Goal: Transaction & Acquisition: Book appointment/travel/reservation

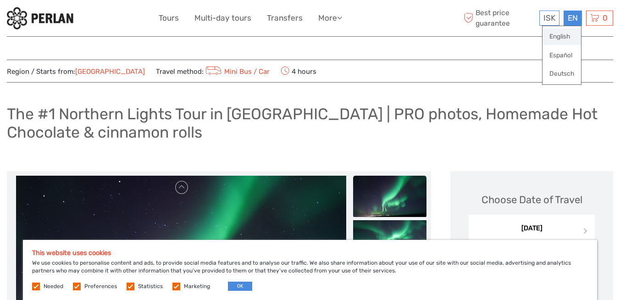
click at [563, 39] on link "English" at bounding box center [561, 36] width 39 height 17
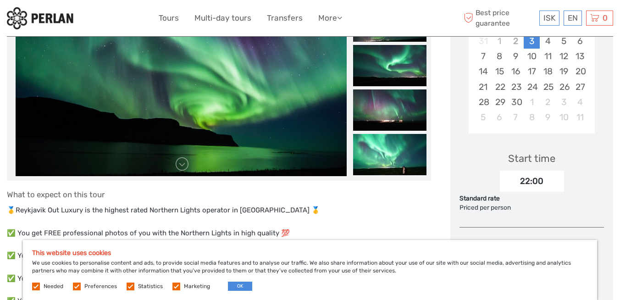
scroll to position [221, 0]
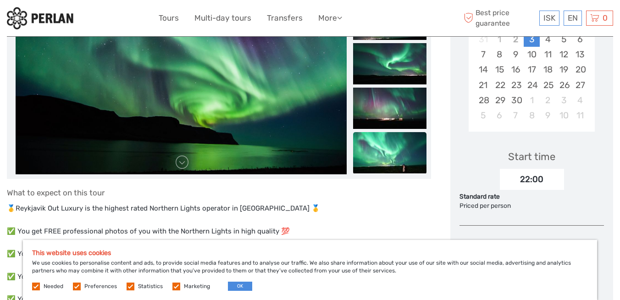
click at [386, 154] on img at bounding box center [389, 152] width 73 height 41
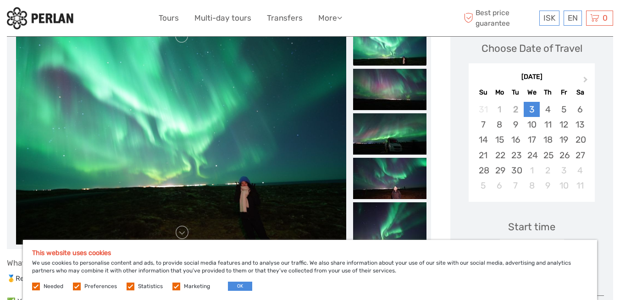
scroll to position [149, 0]
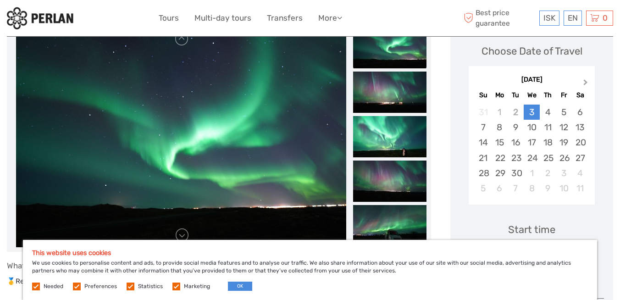
click at [585, 84] on span "Next Month" at bounding box center [585, 83] width 0 height 13
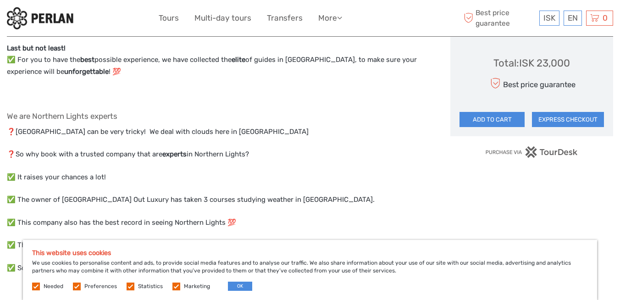
scroll to position [588, 0]
